Goal: Check status: Check status

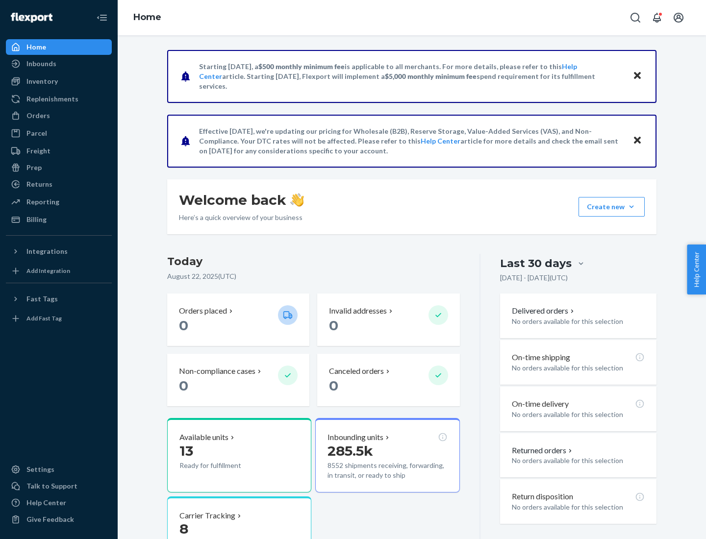
click at [631, 207] on button "Create new Create new inbound Create new order Create new product" at bounding box center [612, 207] width 66 height 20
click at [41, 64] on div "Inbounds" at bounding box center [41, 64] width 30 height 10
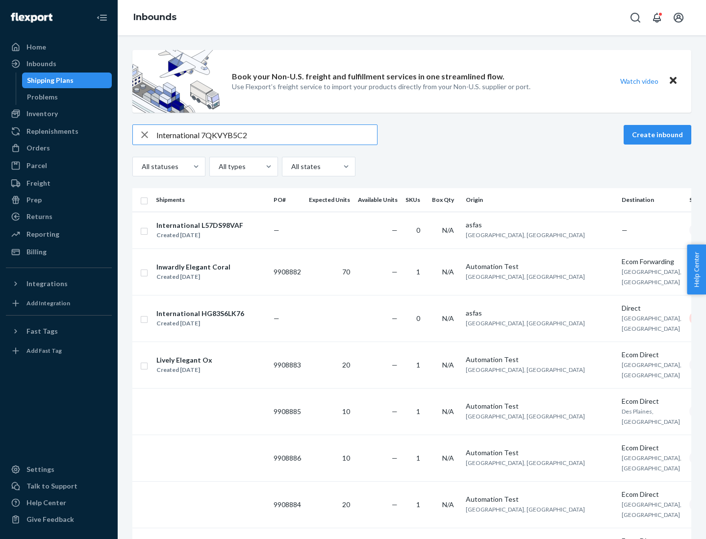
type input "International 7QKVYB5C29"
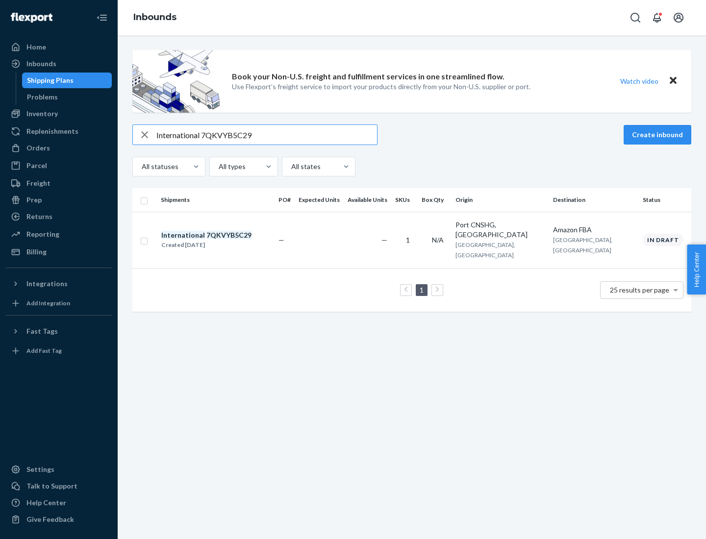
click at [223, 240] on div "Created [DATE]" at bounding box center [206, 245] width 90 height 10
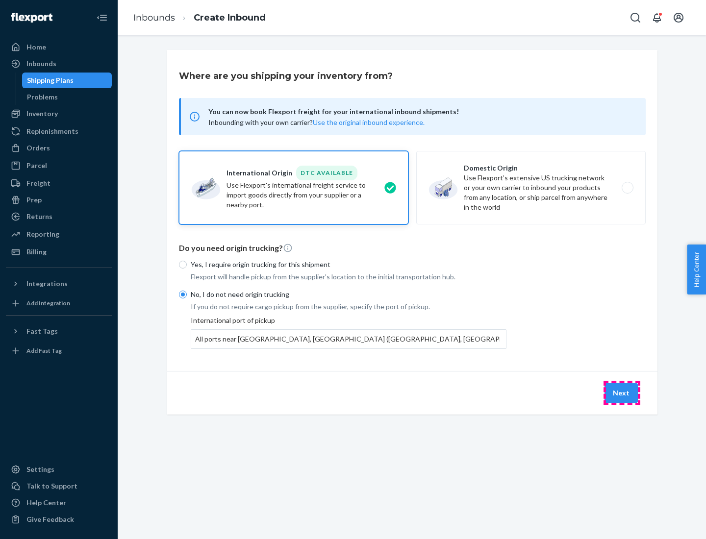
click at [622, 393] on button "Next" at bounding box center [621, 393] width 33 height 20
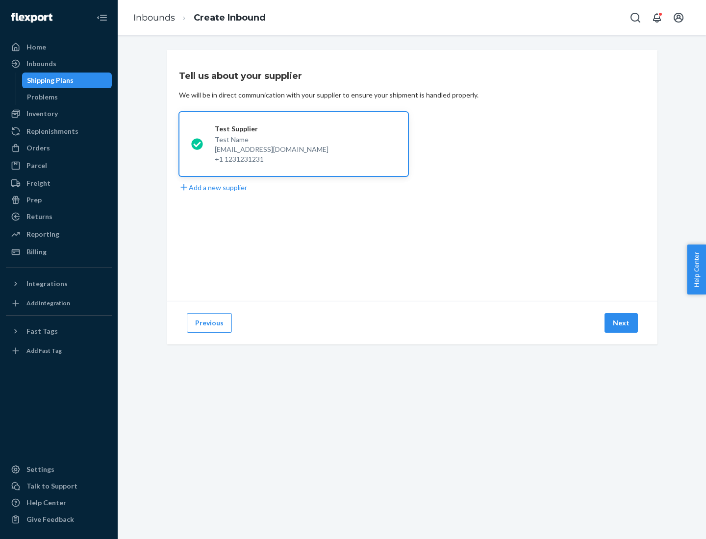
click at [622, 323] on button "Next" at bounding box center [621, 323] width 33 height 20
